Goal: Use online tool/utility: Use online tool/utility

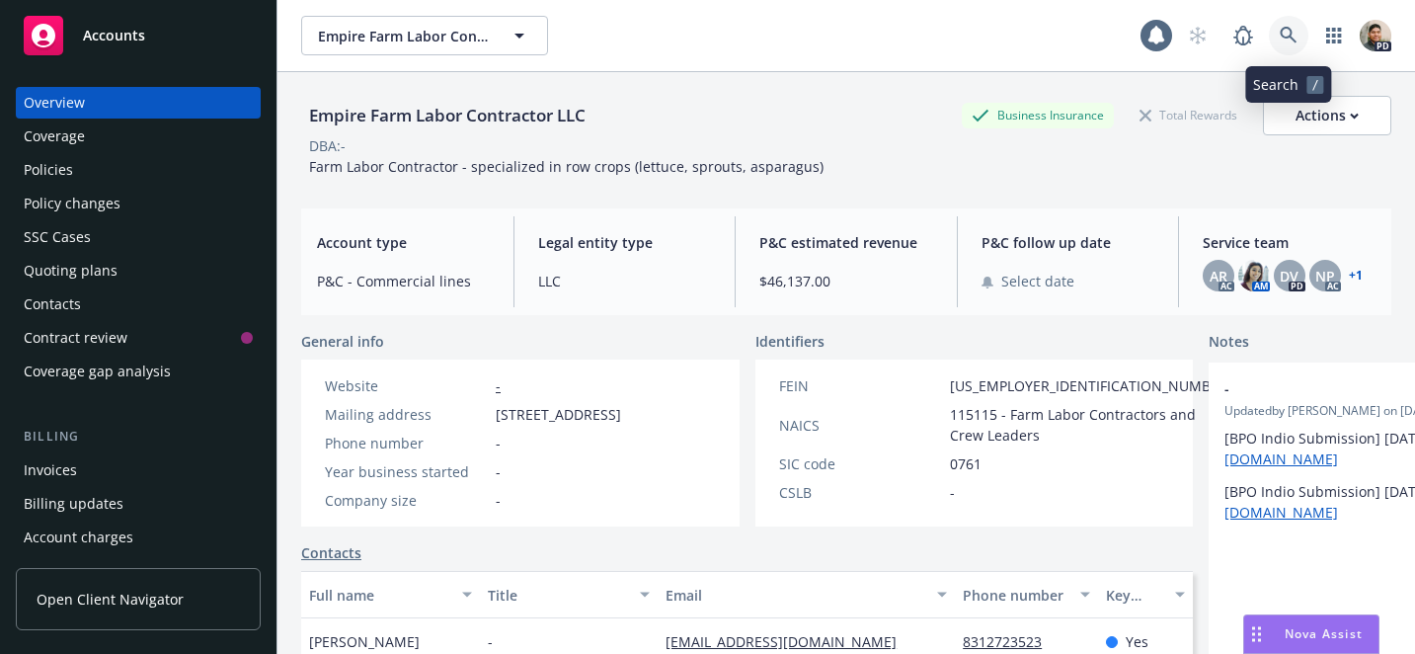
click at [1294, 40] on icon at bounding box center [1287, 35] width 17 height 17
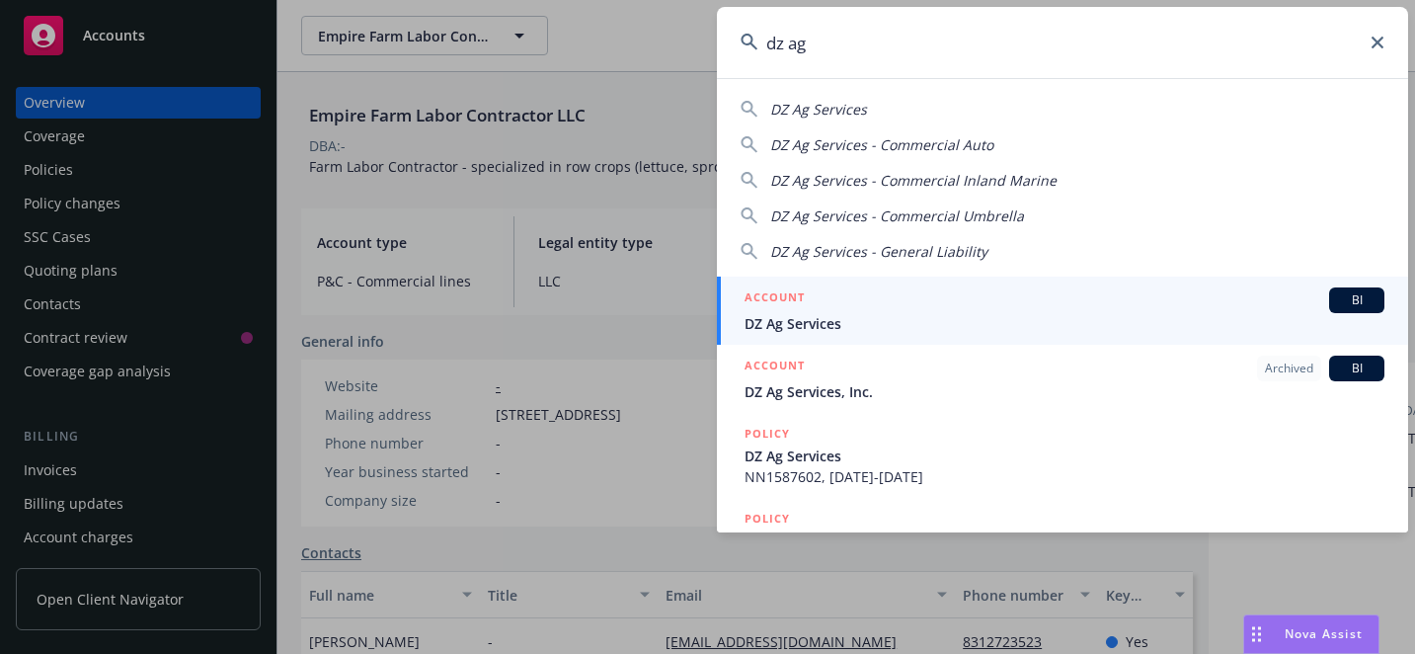
type input "dz ag"
click at [936, 305] on div "ACCOUNT BI" at bounding box center [1064, 300] width 640 height 26
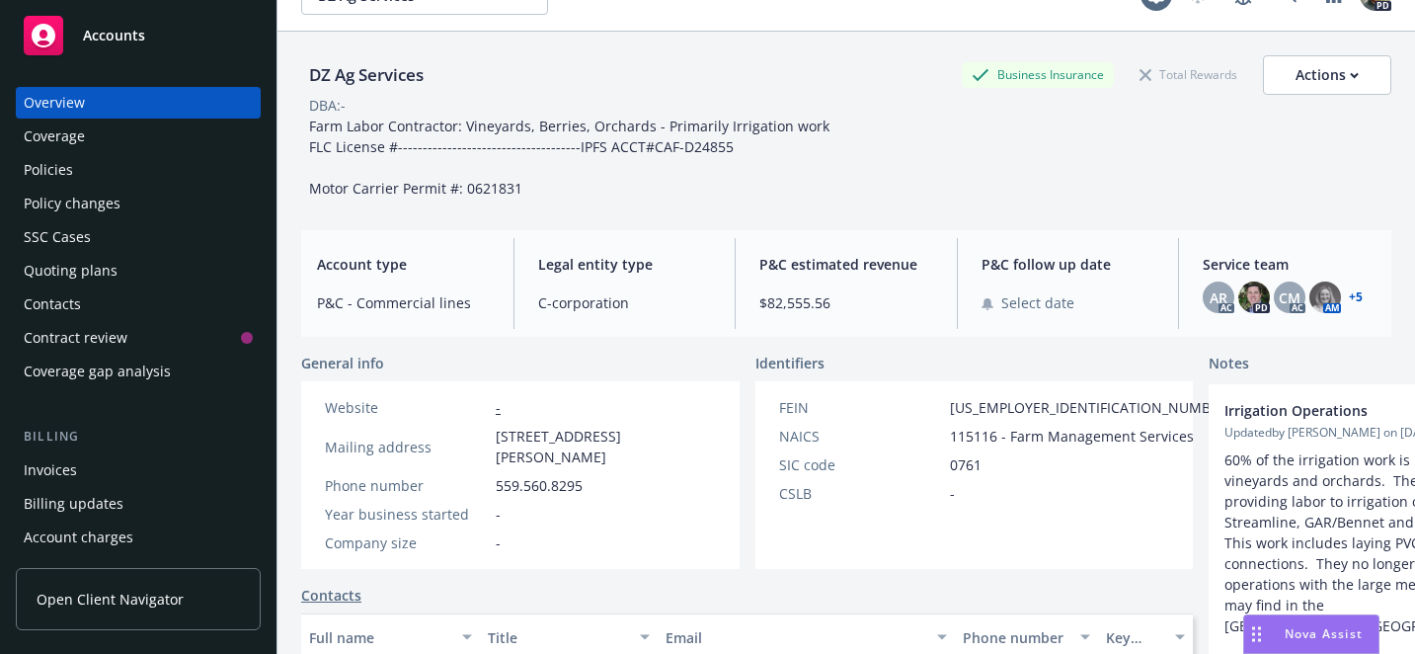
scroll to position [53, 0]
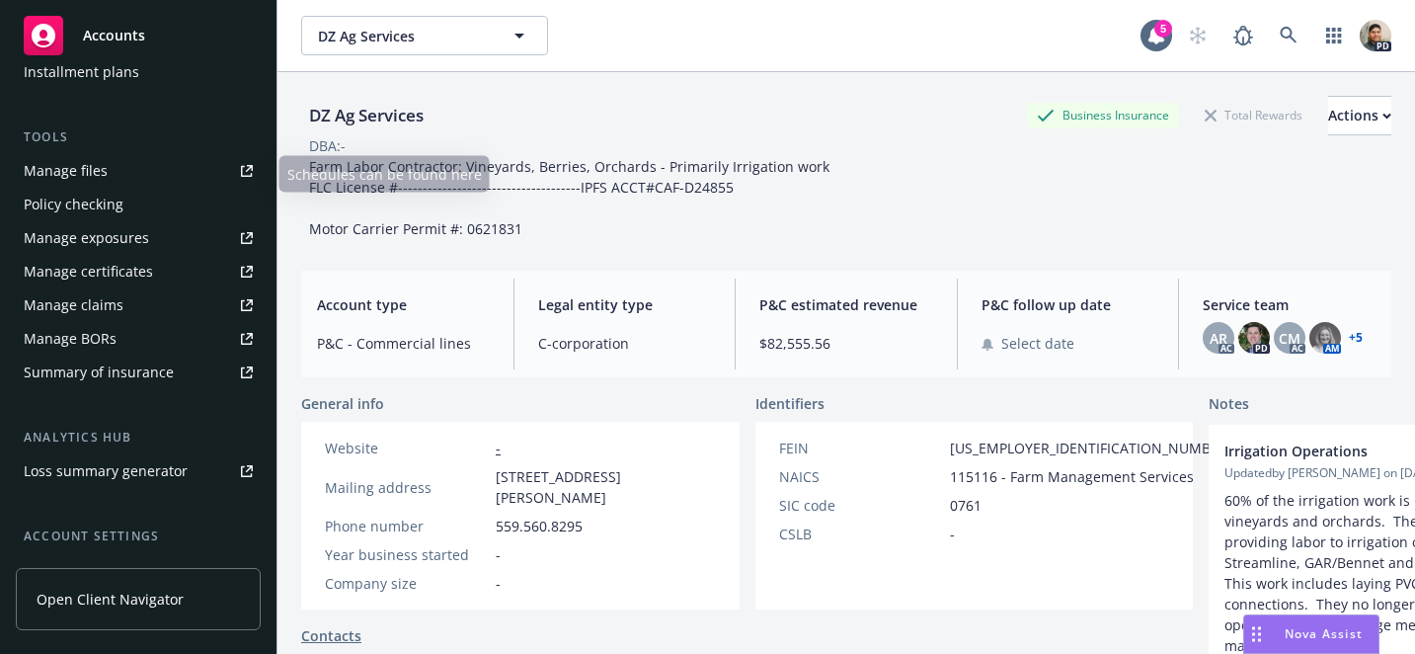
scroll to position [563, 0]
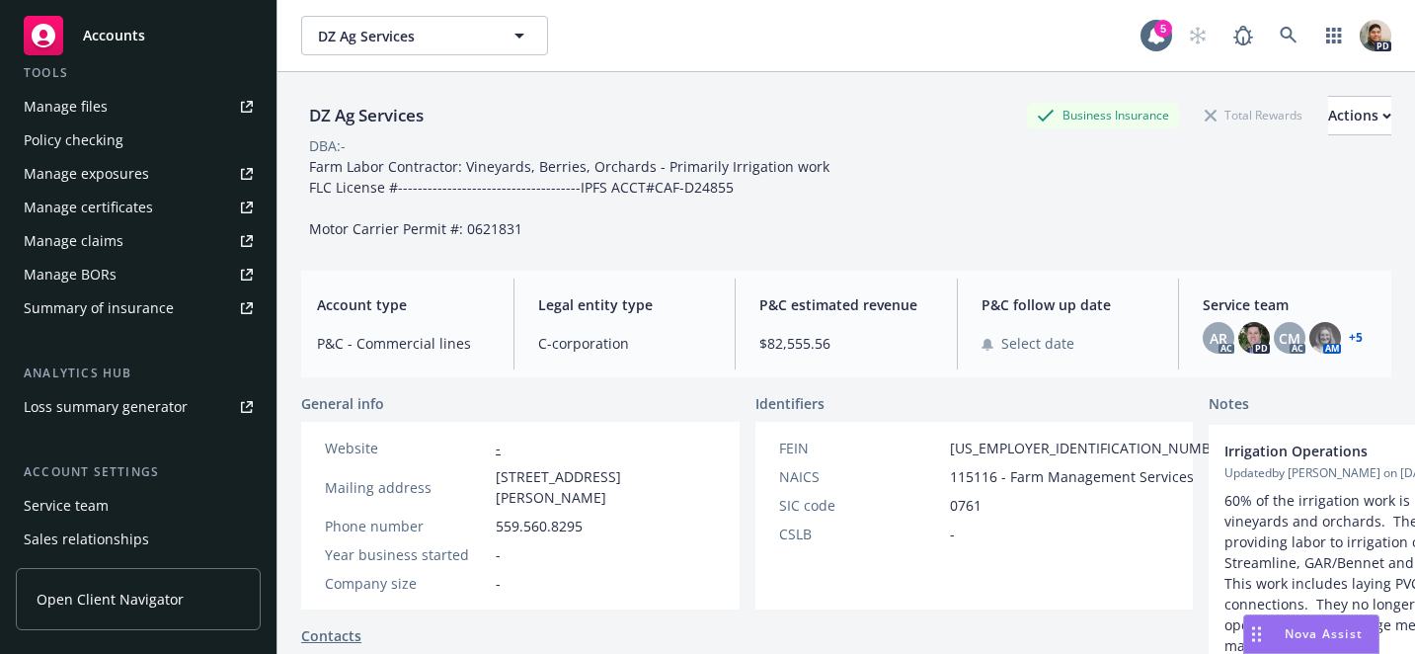
click at [91, 405] on div "Loss summary generator" at bounding box center [106, 407] width 164 height 32
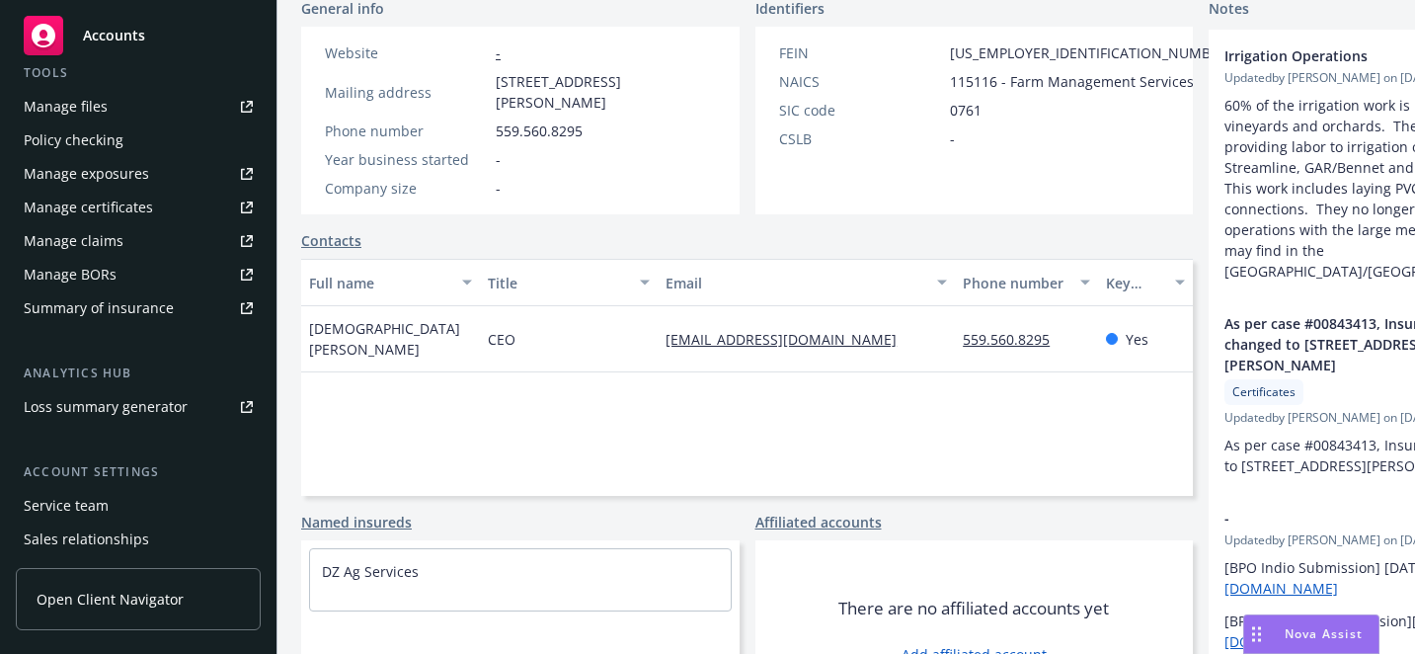
scroll to position [462, 0]
